Goal: Use online tool/utility: Utilize a website feature to perform a specific function

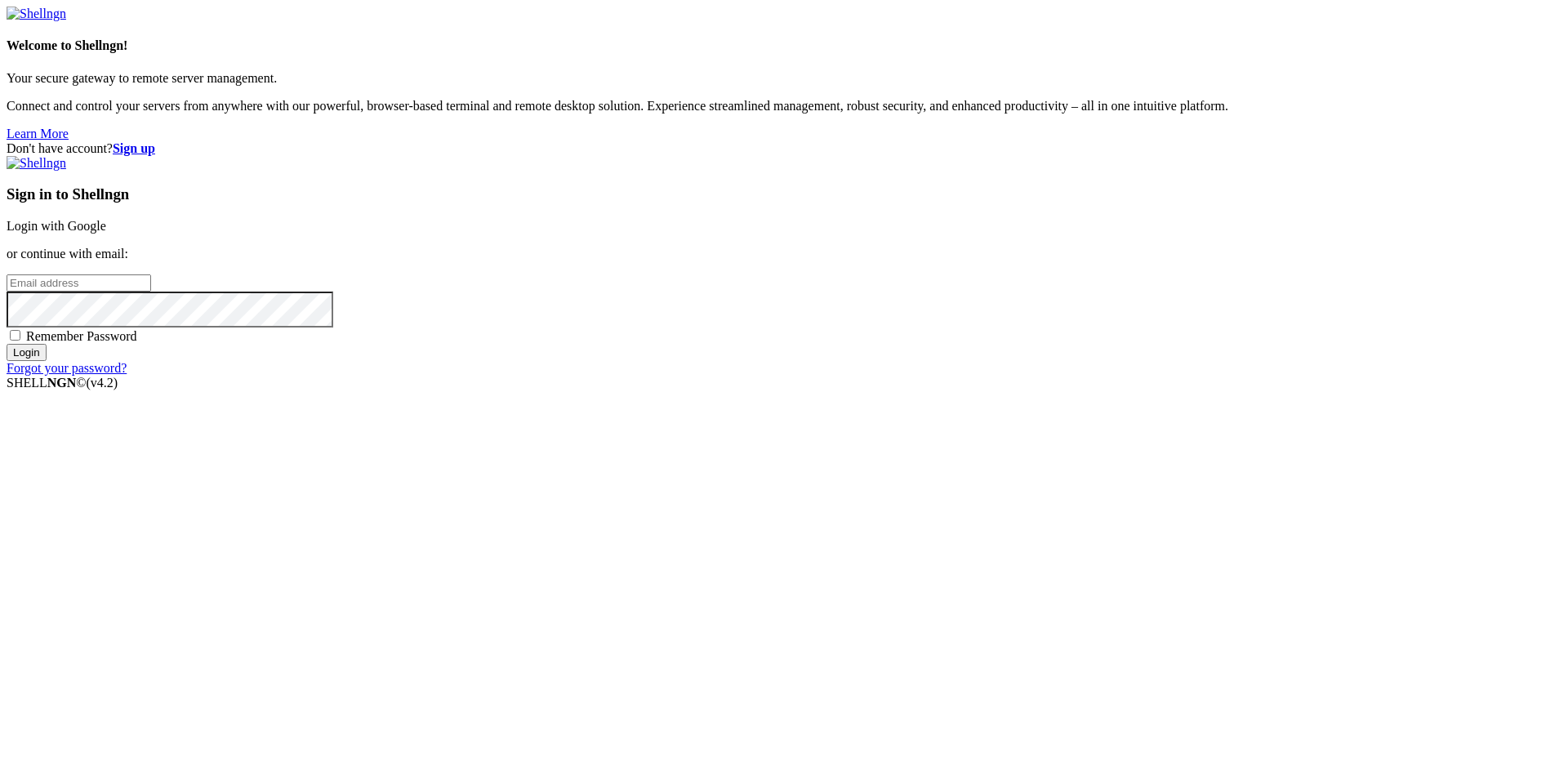
click at [137, 343] on span "Remember Password" at bounding box center [82, 336] width 111 height 14
click at [20, 341] on input "Remember Password" at bounding box center [15, 335] width 10 height 10
checkbox input "true"
click at [151, 292] on input "email" at bounding box center [79, 282] width 144 height 17
type input "[PERSON_NAME][EMAIL_ADDRESS][DOMAIN_NAME]"
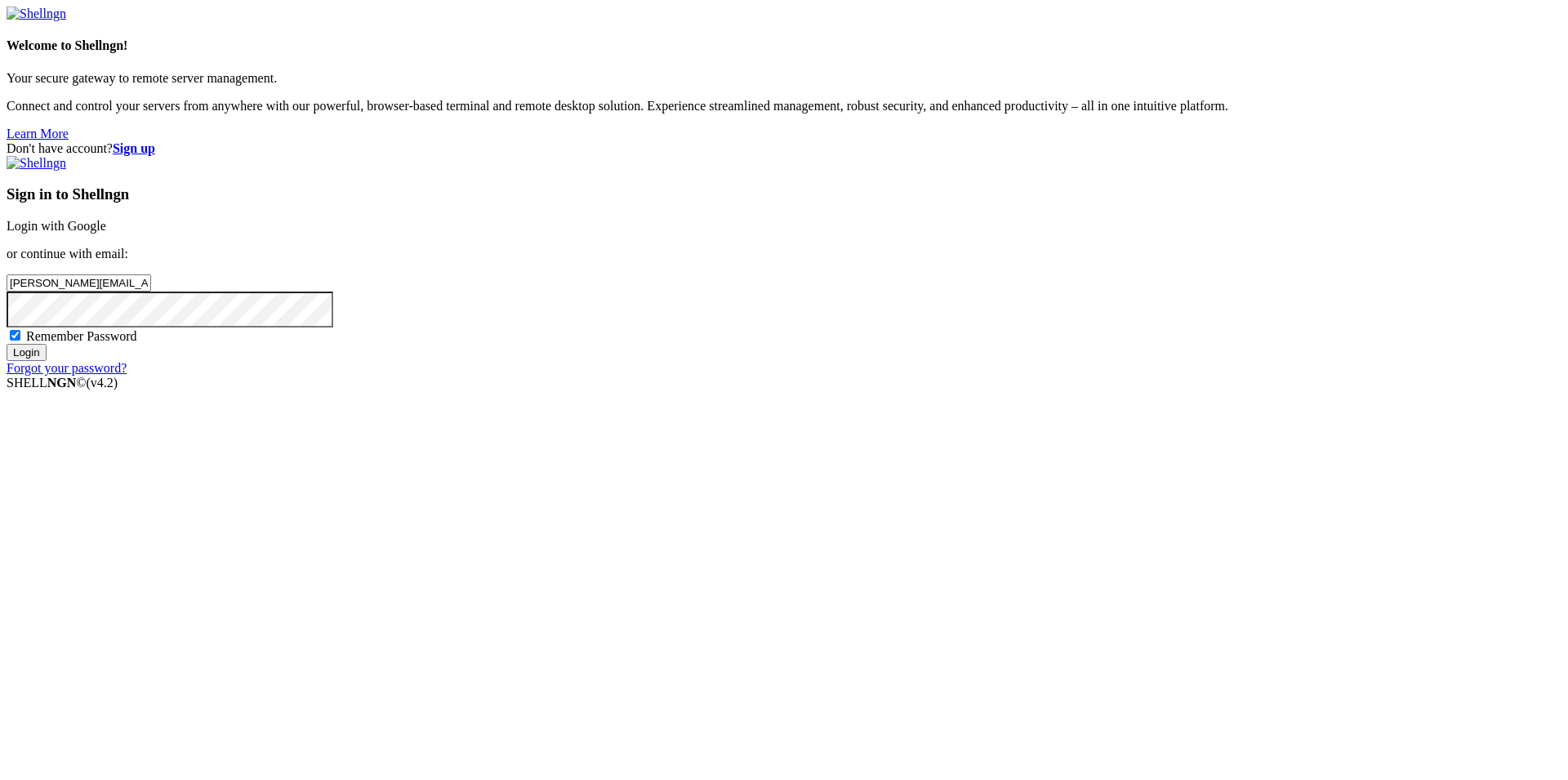
click at [7, 344] on input "Login" at bounding box center [26, 352] width 40 height 17
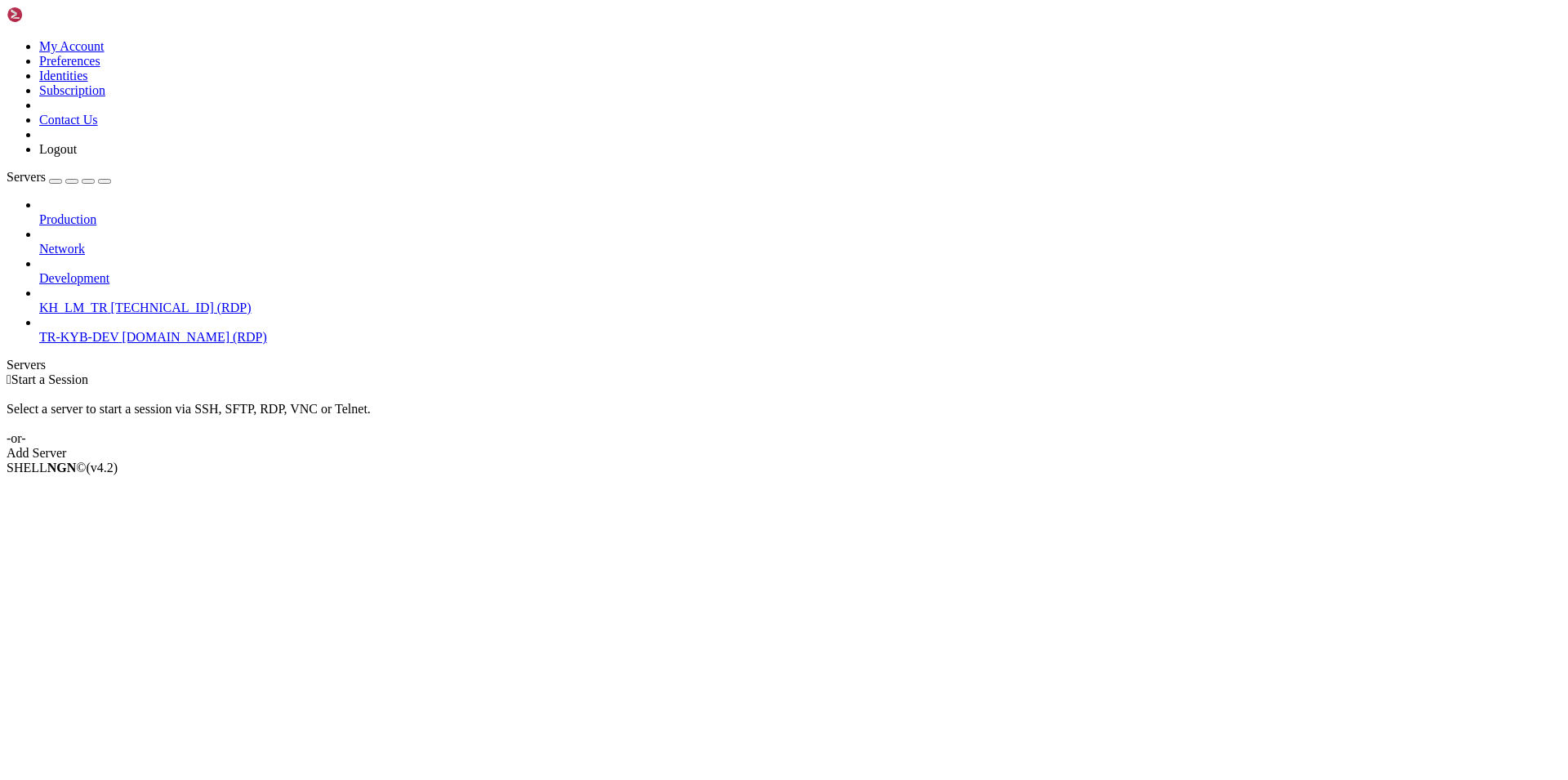
click at [75, 329] on span "TR-KYB-DEV" at bounding box center [79, 336] width 79 height 14
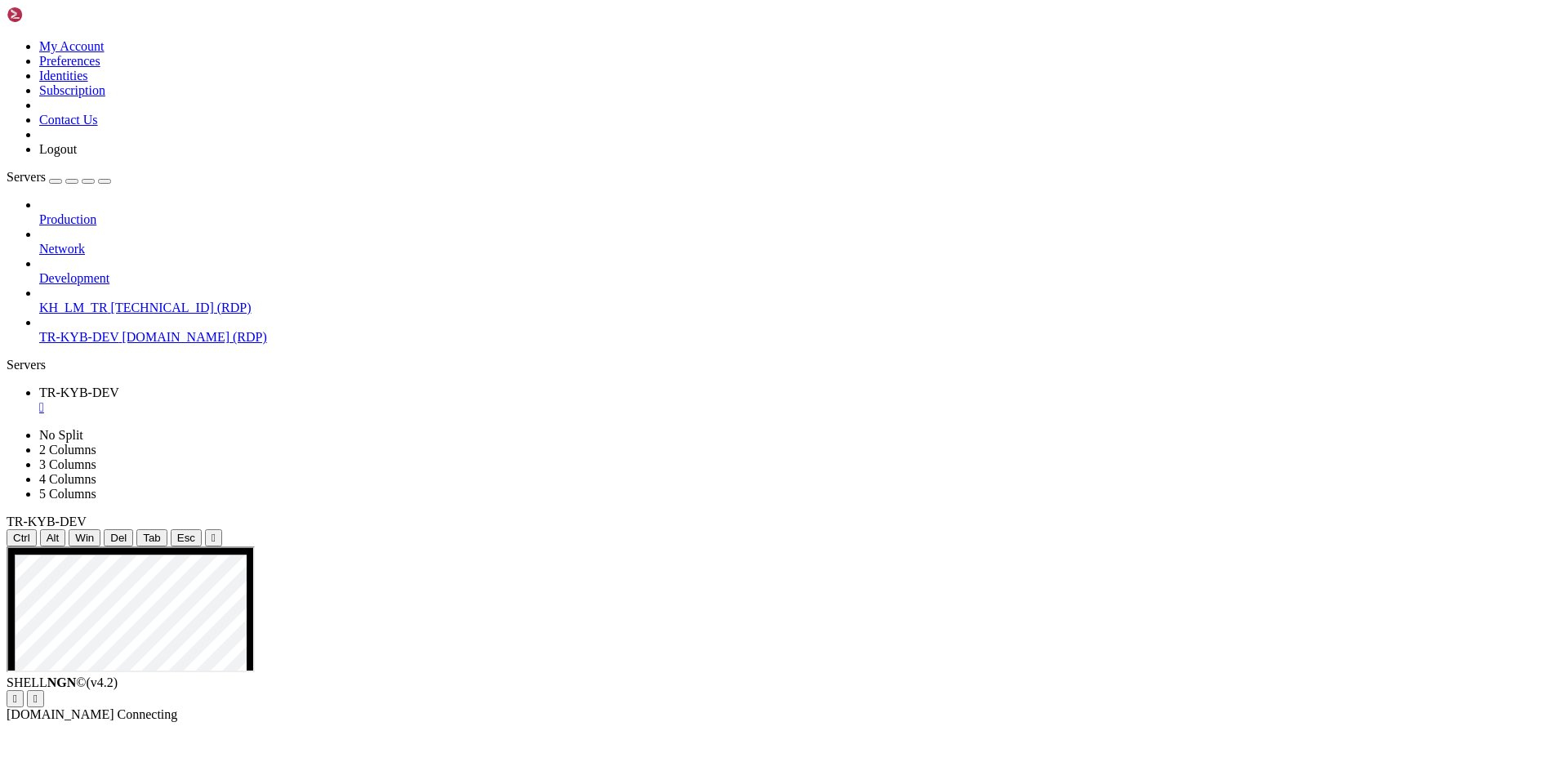
click at [886, 529] on div "Ctrl Alt Win Del Tab Esc " at bounding box center [784, 538] width 1554 height 17
click at [104, 181] on icon "button" at bounding box center [104, 181] width 0 height 0
click at [7, 546] on icon at bounding box center [7, 546] width 0 height 0
click at [897, 386] on ul "TR-KYB-DEV " at bounding box center [784, 400] width 1554 height 29
